Goal: Task Accomplishment & Management: Use online tool/utility

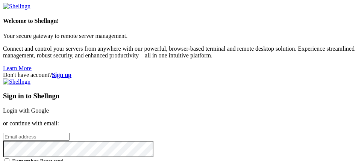
click at [49, 108] on link "Login with Google" at bounding box center [26, 111] width 46 height 6
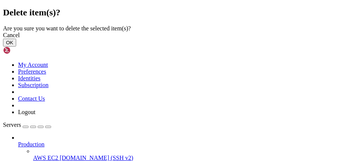
click at [16, 47] on button "OK" at bounding box center [9, 43] width 13 height 8
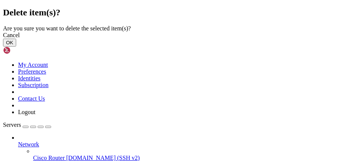
click at [16, 47] on button "OK" at bounding box center [9, 43] width 13 height 8
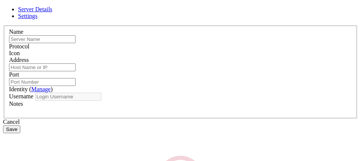
type input "E2E Test Runner"
type input "[DOMAIN_NAME]"
type input "22"
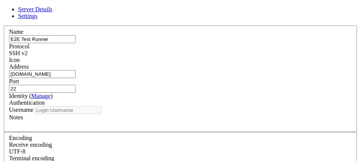
type input "root"
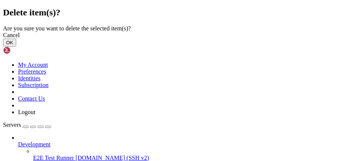
click at [16, 47] on button "OK" at bounding box center [9, 43] width 13 height 8
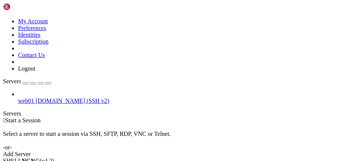
drag, startPoint x: 20, startPoint y: 87, endPoint x: 3, endPoint y: 66, distance: 27.1
click at [3, 91] on div "web01 [DOMAIN_NAME] (SSH v2)" at bounding box center [180, 98] width 355 height 14
click at [26, 83] on div "button" at bounding box center [26, 83] width 0 height 0
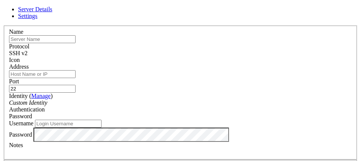
click at [76, 78] on input "Address" at bounding box center [42, 74] width 67 height 8
paste input "[TECHNICAL_ID]"
type input "[TECHNICAL_ID]"
click at [76, 43] on input "text" at bounding box center [42, 39] width 67 height 8
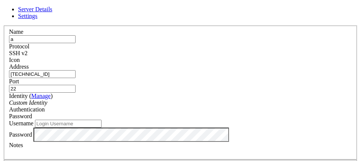
type input "a"
click at [23, 35] on label "Name" at bounding box center [16, 32] width 14 height 6
drag, startPoint x: 127, startPoint y: 19, endPoint x: 131, endPoint y: 30, distance: 12.1
click at [38, 19] on span "Settings" at bounding box center [28, 16] width 20 height 6
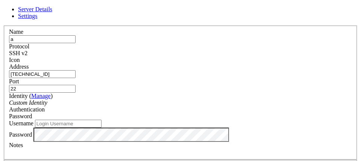
checkbox input "false"
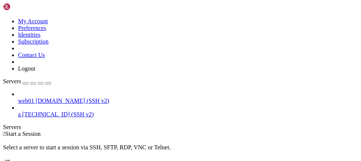
click at [71, 111] on span "[TECHNICAL_ID] (SSH v2)" at bounding box center [57, 114] width 71 height 6
click at [21, 111] on span "a" at bounding box center [19, 114] width 3 height 6
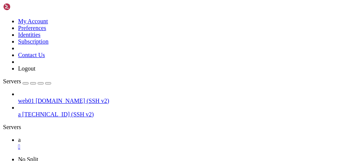
scroll to position [0, 0]
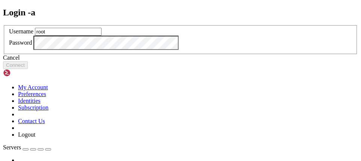
type input "root"
click button "Connect" at bounding box center [15, 65] width 25 height 8
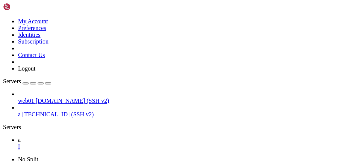
scroll to position [19, 0]
drag, startPoint x: 224, startPoint y: 92, endPoint x: 124, endPoint y: 56, distance: 105.7
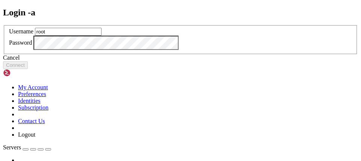
type input "root"
click button "Connect" at bounding box center [15, 65] width 25 height 8
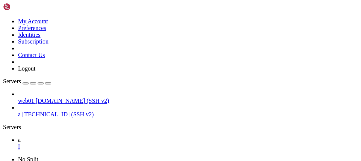
drag, startPoint x: 99, startPoint y: 340, endPoint x: 74, endPoint y: 335, distance: 25.3
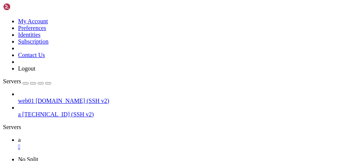
drag, startPoint x: 114, startPoint y: 312, endPoint x: 96, endPoint y: 313, distance: 17.3
drag, startPoint x: 119, startPoint y: 365, endPoint x: 97, endPoint y: 369, distance: 22.1
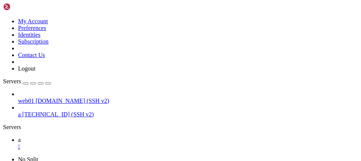
scroll to position [2647, 0]
drag, startPoint x: 125, startPoint y: 354, endPoint x: 110, endPoint y: 354, distance: 15.0
drag, startPoint x: 108, startPoint y: 352, endPoint x: 56, endPoint y: 348, distance: 51.7
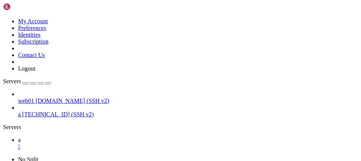
drag, startPoint x: 60, startPoint y: 323, endPoint x: 4, endPoint y: 347, distance: 60.8
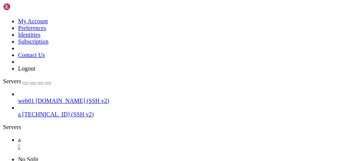
drag, startPoint x: 71, startPoint y: 339, endPoint x: 35, endPoint y: 340, distance: 36.9
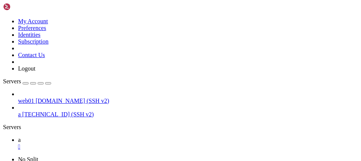
copy span "[TECHNICAL_ID]"
drag, startPoint x: 159, startPoint y: 379, endPoint x: 145, endPoint y: 376, distance: 14.6
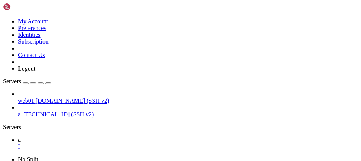
scroll to position [3273, 0]
